Goal: Transaction & Acquisition: Purchase product/service

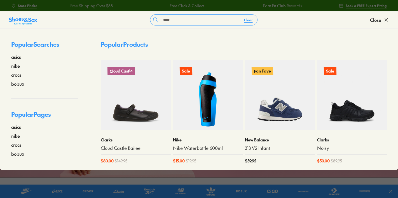
type input "*****"
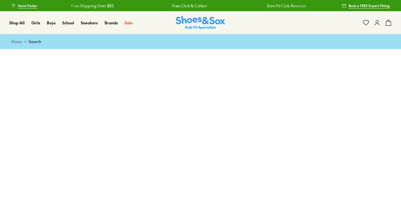
click at [200, 23] on img at bounding box center [200, 23] width 49 height 14
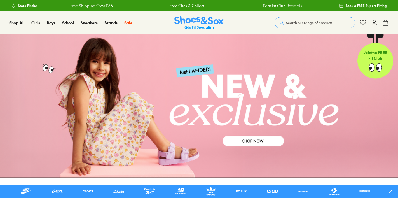
click at [287, 24] on span "Search our range of products" at bounding box center [309, 22] width 46 height 5
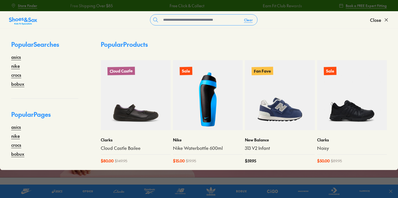
click at [300, 22] on form "Clear" at bounding box center [203, 19] width 333 height 11
click at [172, 17] on input "text" at bounding box center [200, 20] width 79 height 11
click at [21, 75] on link "crocs" at bounding box center [16, 74] width 10 height 7
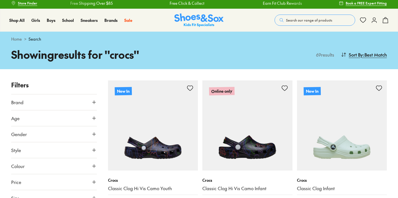
scroll to position [10, 0]
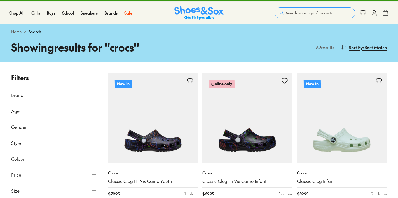
click at [91, 112] on icon at bounding box center [94, 111] width 6 height 6
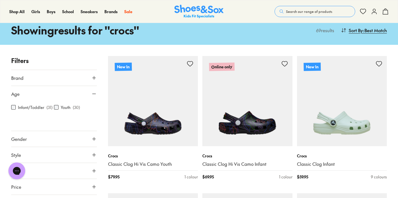
scroll to position [31, 0]
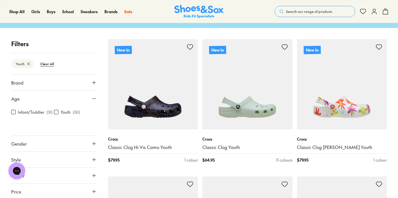
scroll to position [10, 0]
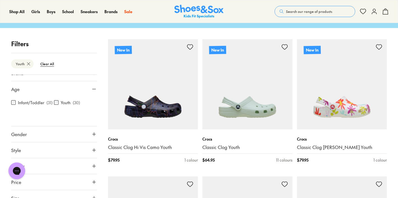
click at [84, 135] on button "Gender" at bounding box center [54, 134] width 86 height 16
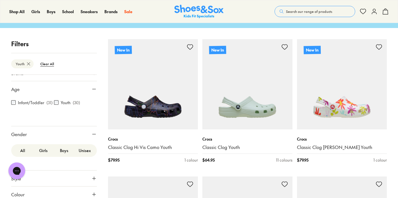
scroll to position [38, 0]
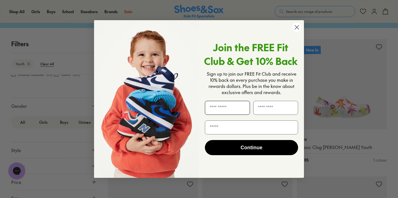
click at [227, 106] on input "First Name" at bounding box center [227, 108] width 45 height 14
type input "****"
type input "**********"
click at [265, 147] on button "Continue" at bounding box center [251, 147] width 93 height 15
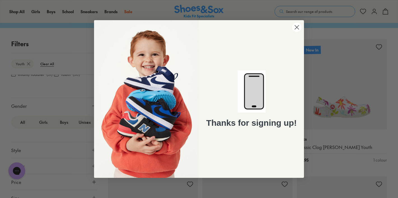
click at [297, 26] on circle "Close dialog" at bounding box center [297, 27] width 9 height 9
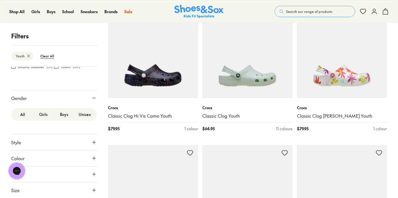
scroll to position [93, 0]
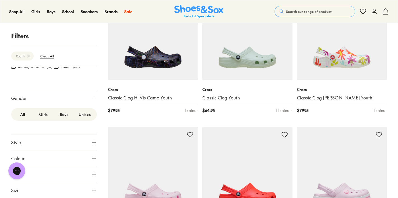
click at [45, 115] on label "Girls" at bounding box center [43, 114] width 21 height 10
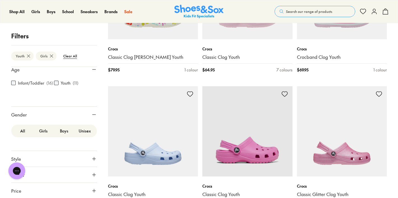
scroll to position [38, 0]
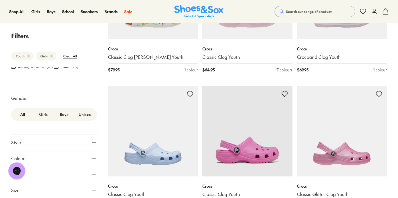
click at [91, 191] on icon at bounding box center [94, 190] width 6 height 6
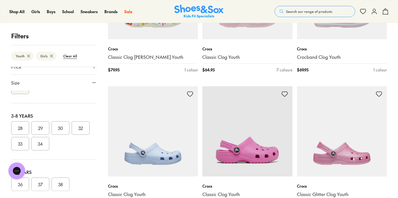
scroll to position [99, 0]
click at [41, 129] on button "29" at bounding box center [40, 128] width 18 height 13
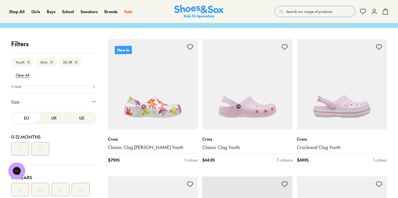
click at [49, 119] on button "UK" at bounding box center [54, 118] width 28 height 10
click at [75, 119] on button "US" at bounding box center [82, 118] width 28 height 10
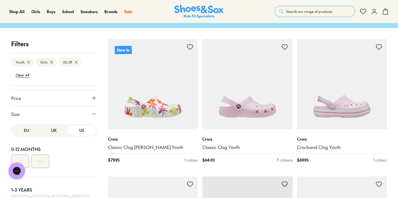
click at [22, 130] on button "EU" at bounding box center [26, 130] width 28 height 10
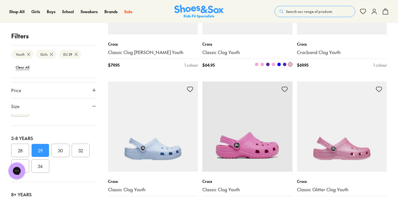
scroll to position [152, 0]
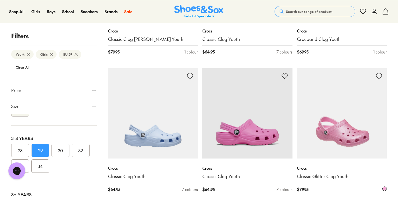
click at [335, 140] on img at bounding box center [342, 113] width 90 height 90
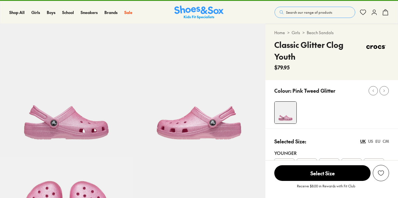
scroll to position [96, 0]
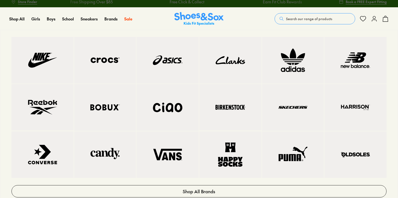
scroll to position [4, 0]
select select "*"
click at [113, 57] on img at bounding box center [105, 60] width 40 height 24
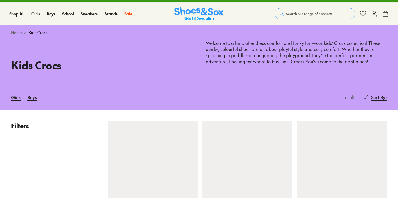
scroll to position [36, 0]
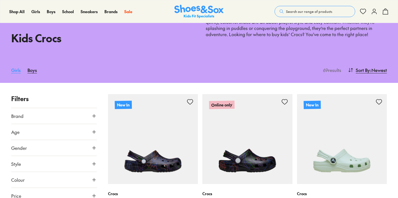
click at [12, 72] on link "Girls" at bounding box center [16, 70] width 10 height 12
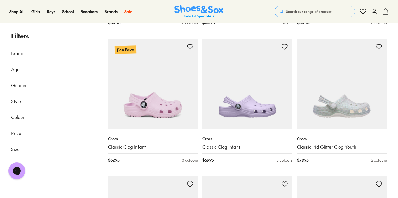
scroll to position [905, 0]
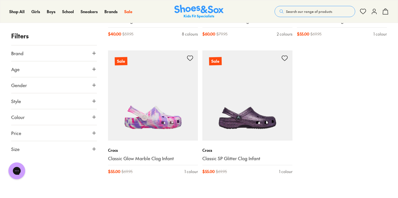
scroll to position [2130, 0]
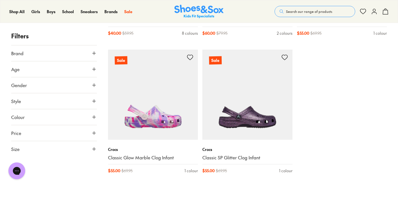
click at [70, 68] on button "Age" at bounding box center [54, 69] width 86 height 16
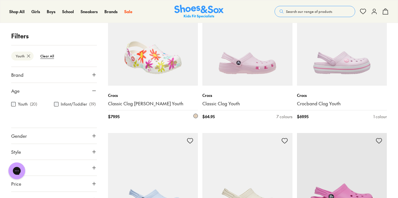
scroll to position [10, 0]
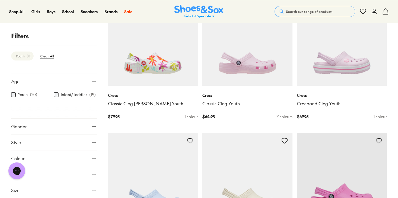
click at [27, 129] on span "Gender" at bounding box center [19, 126] width 16 height 7
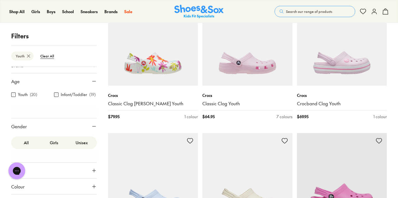
click at [50, 143] on label "Girls" at bounding box center [54, 143] width 28 height 10
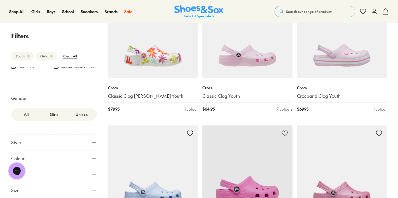
scroll to position [133, 0]
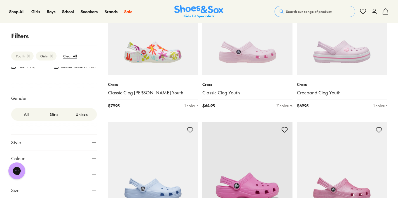
click at [55, 142] on button "Style" at bounding box center [54, 143] width 86 height 16
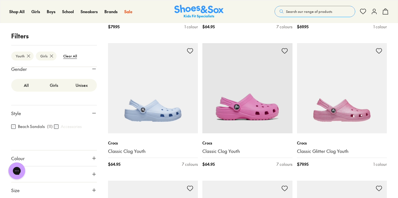
scroll to position [230, 0]
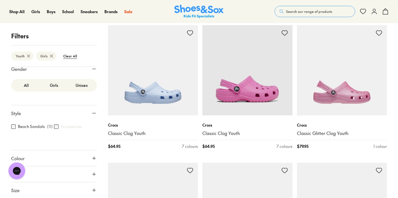
click at [35, 189] on button "Size" at bounding box center [54, 190] width 86 height 16
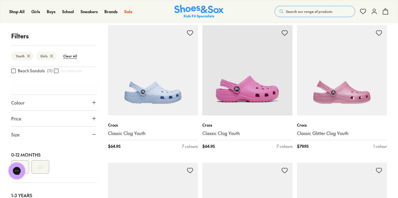
scroll to position [0, 0]
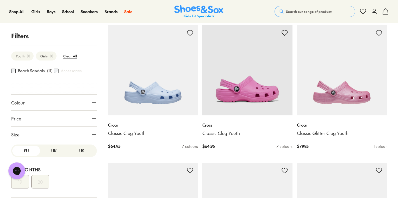
click at [48, 151] on button "UK" at bounding box center [54, 151] width 28 height 10
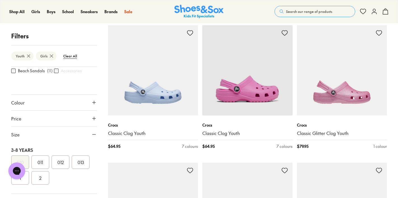
scroll to position [116, 0]
click at [55, 163] on button "012" at bounding box center [61, 162] width 18 height 13
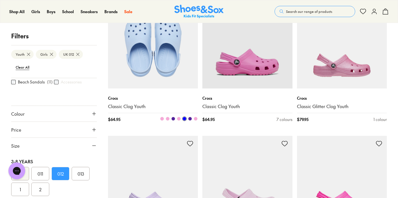
scroll to position [256, 0]
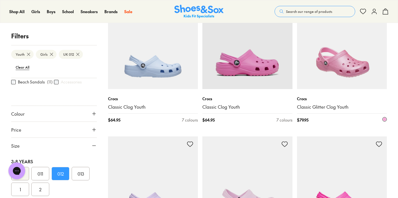
click at [332, 59] on img at bounding box center [342, 44] width 90 height 90
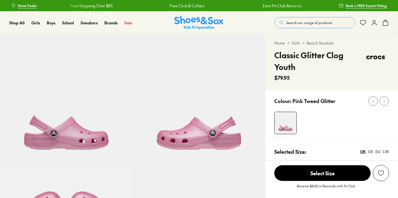
scroll to position [21, 0]
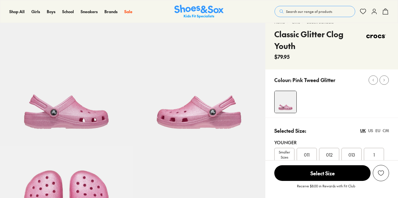
click at [332, 151] on span "012" at bounding box center [329, 154] width 6 height 7
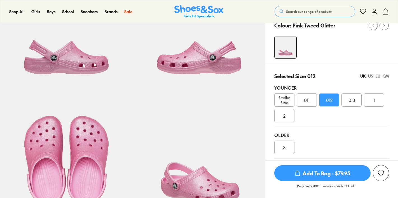
select select "*"
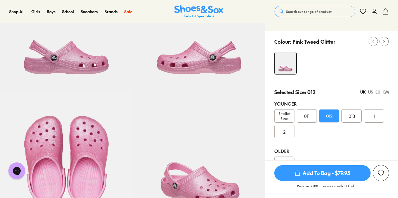
click at [371, 91] on div "US" at bounding box center [370, 92] width 5 height 6
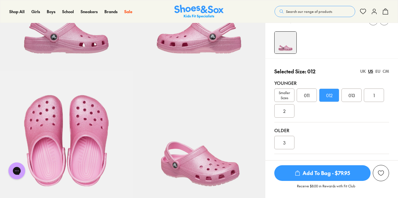
scroll to position [96, 0]
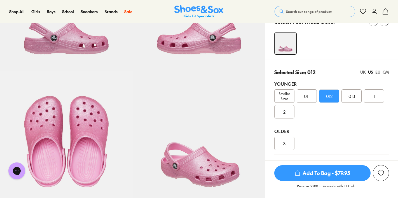
click at [379, 73] on div "EU" at bounding box center [378, 72] width 5 height 6
click at [386, 73] on div "CM" at bounding box center [386, 72] width 6 height 6
click at [362, 73] on div "UK" at bounding box center [364, 72] width 6 height 6
click at [371, 72] on div "US" at bounding box center [370, 72] width 5 height 6
click at [378, 73] on div "EU" at bounding box center [378, 72] width 5 height 6
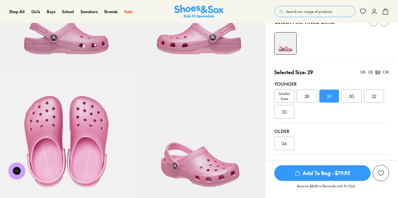
click at [384, 72] on div "CM" at bounding box center [386, 72] width 6 height 6
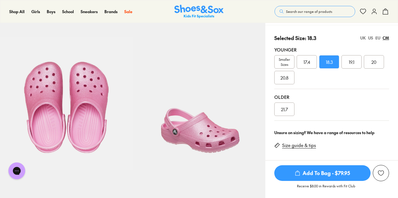
scroll to position [137, 0]
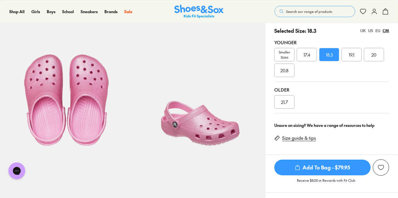
click at [344, 171] on span "Add To Bag - $79.95" at bounding box center [323, 168] width 96 height 16
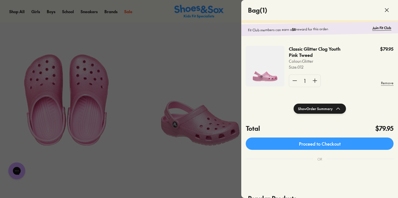
scroll to position [11, 0]
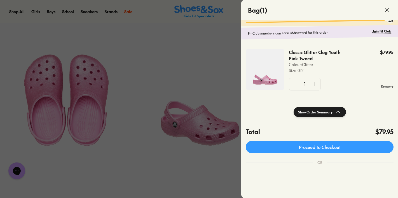
click at [388, 10] on use at bounding box center [387, 9] width 3 height 3
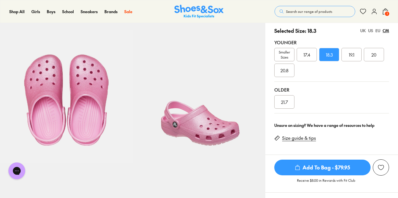
click at [347, 50] on div "19.1" at bounding box center [352, 54] width 20 height 13
click at [377, 30] on div "EU" at bounding box center [378, 31] width 5 height 6
click at [370, 31] on div "US" at bounding box center [370, 31] width 5 height 6
click at [363, 31] on div "UK" at bounding box center [364, 31] width 6 height 6
click at [330, 55] on span "012" at bounding box center [329, 54] width 6 height 7
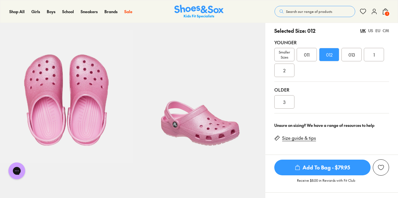
click at [370, 30] on div "US" at bounding box center [370, 31] width 5 height 6
click at [378, 31] on div "EU" at bounding box center [378, 31] width 5 height 6
click at [389, 30] on div "CM" at bounding box center [386, 31] width 6 height 6
click at [387, 13] on span "1" at bounding box center [388, 14] width 6 height 6
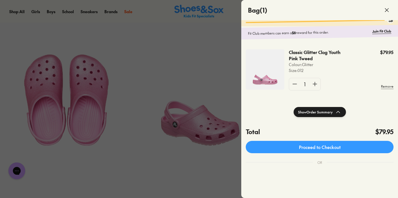
click at [230, 74] on div at bounding box center [199, 99] width 398 height 198
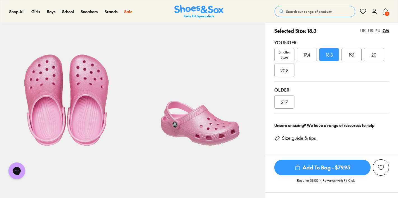
click at [349, 56] on span "19.1" at bounding box center [352, 54] width 6 height 7
click at [378, 31] on div "EU" at bounding box center [378, 31] width 5 height 6
click at [332, 168] on span "Add To Bag - $79.95" at bounding box center [323, 168] width 96 height 16
